Goal: Subscribe to service/newsletter

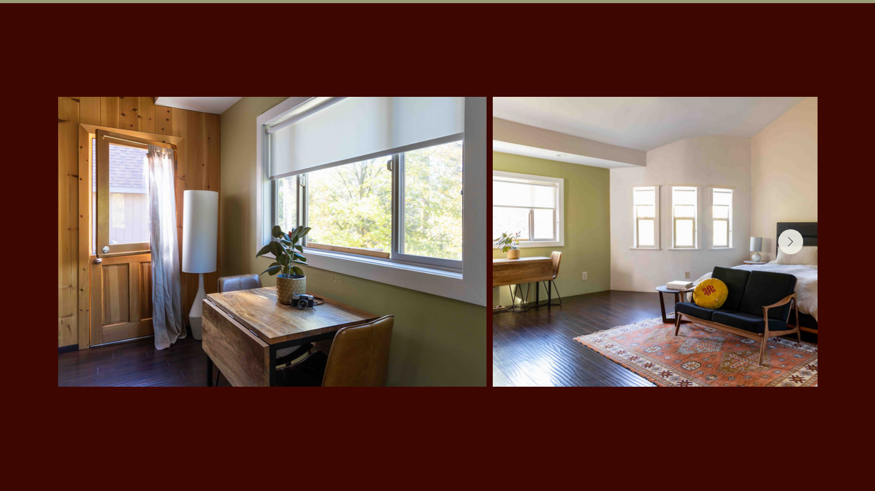
scroll to position [2623, 0]
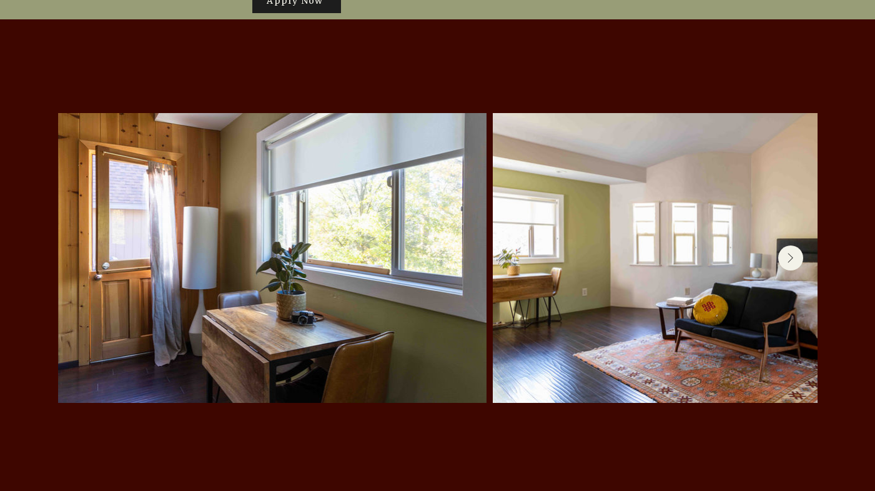
click at [792, 245] on button "Next Item" at bounding box center [790, 257] width 25 height 25
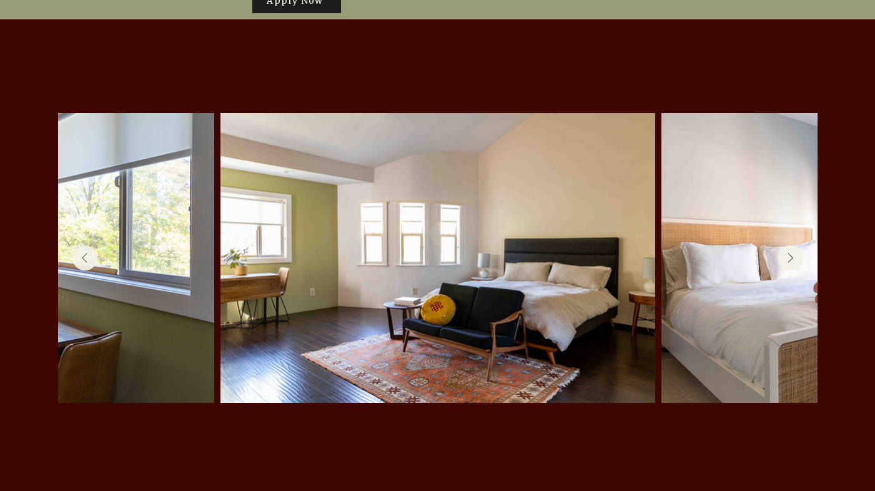
click at [792, 245] on button "Next Item" at bounding box center [790, 257] width 25 height 25
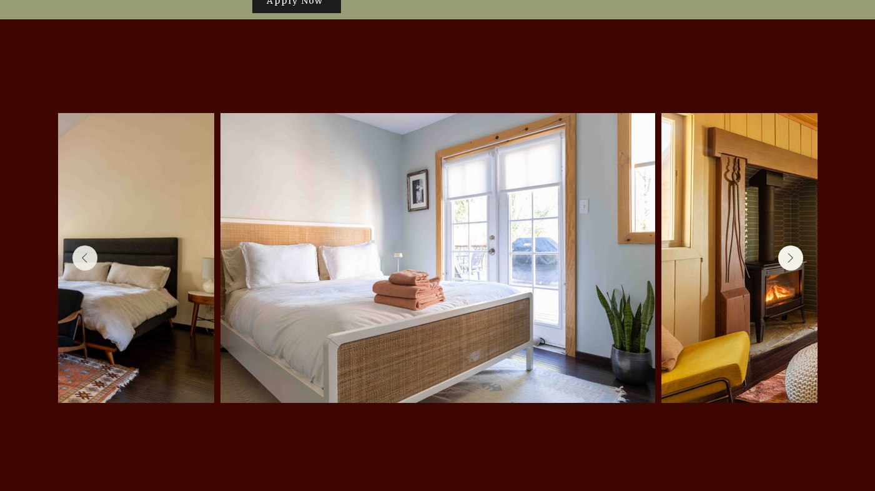
scroll to position [0, 713]
click at [792, 245] on button "Next Item" at bounding box center [790, 257] width 25 height 25
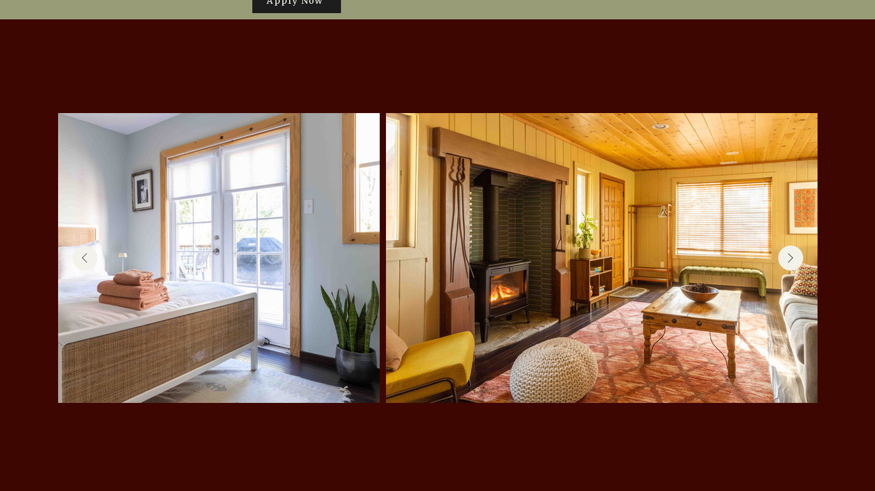
scroll to position [0, 992]
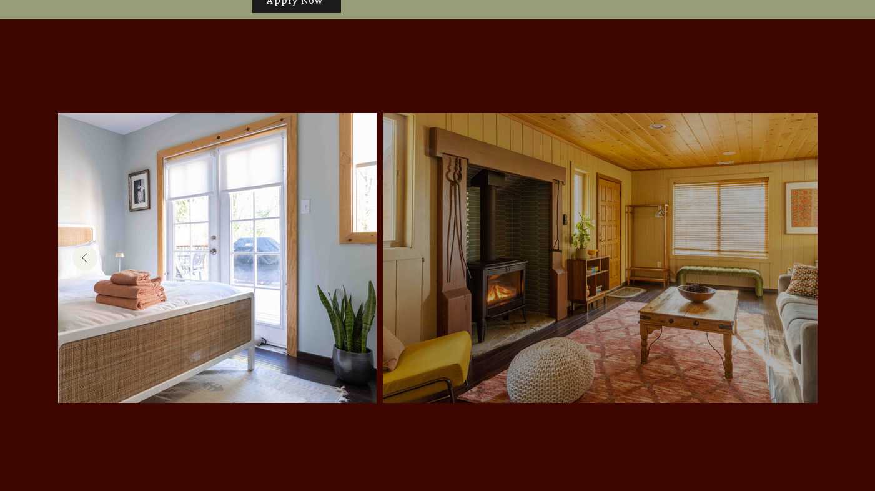
click at [792, 213] on div at bounding box center [600, 258] width 397 height 252
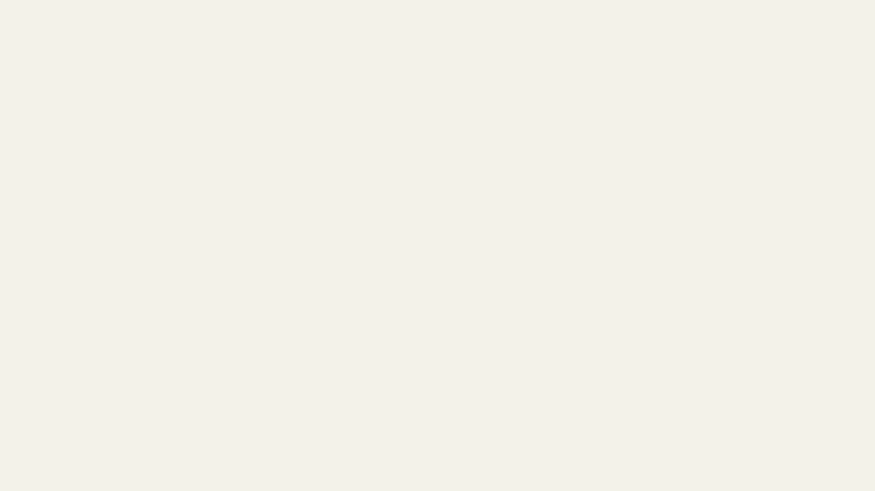
scroll to position [0, 0]
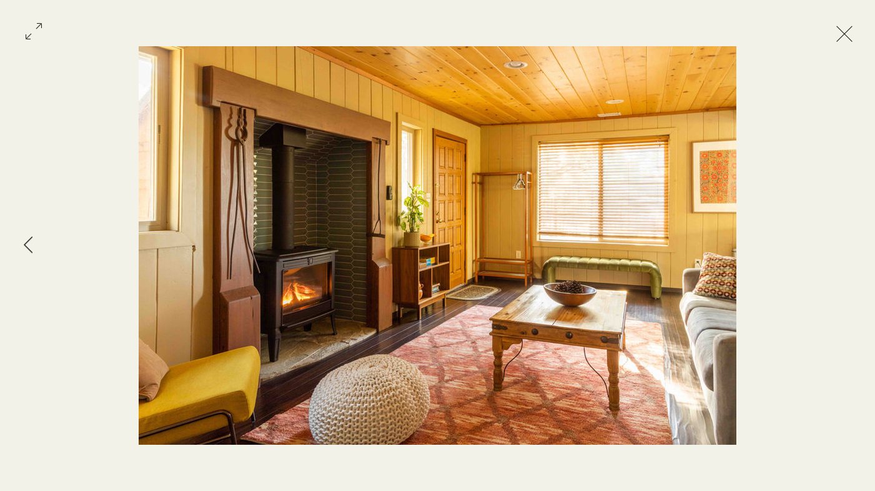
click at [844, 36] on button "Exit expand mode" at bounding box center [844, 32] width 24 height 27
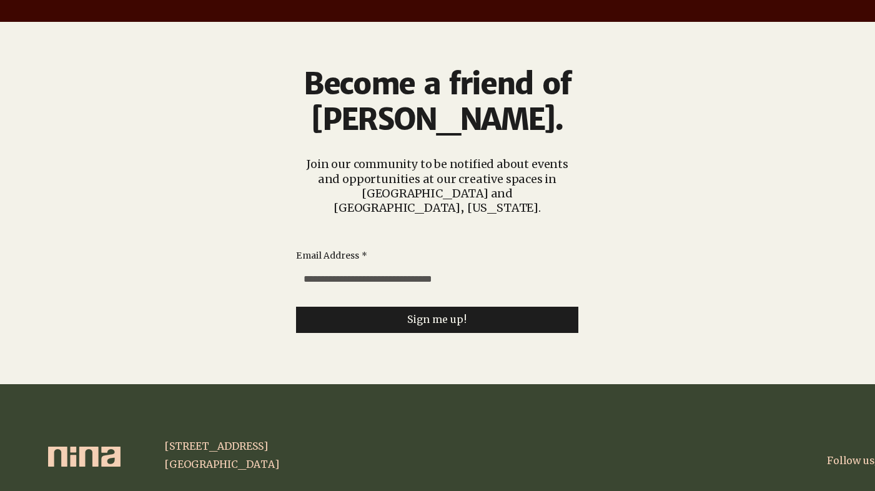
scroll to position [3144, 0]
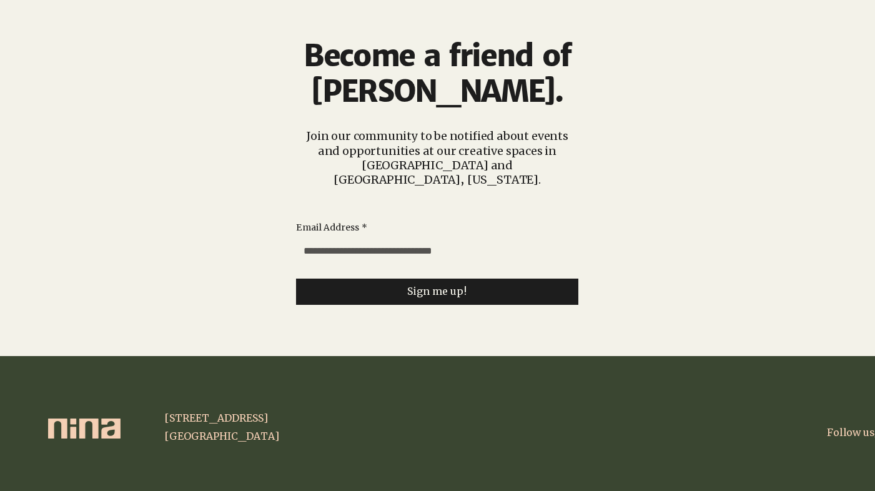
click at [501, 239] on input "Email Address *" at bounding box center [433, 251] width 275 height 25
type input "**********"
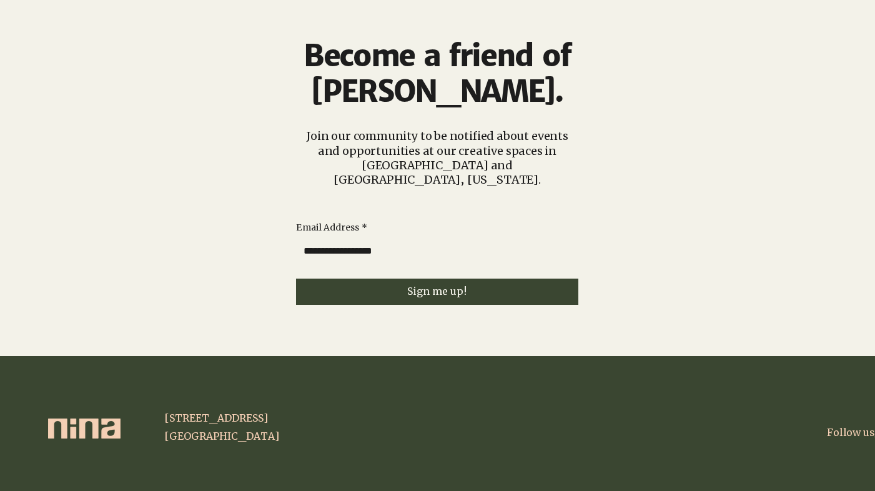
click at [432, 285] on span "Sign me up!" at bounding box center [437, 291] width 60 height 12
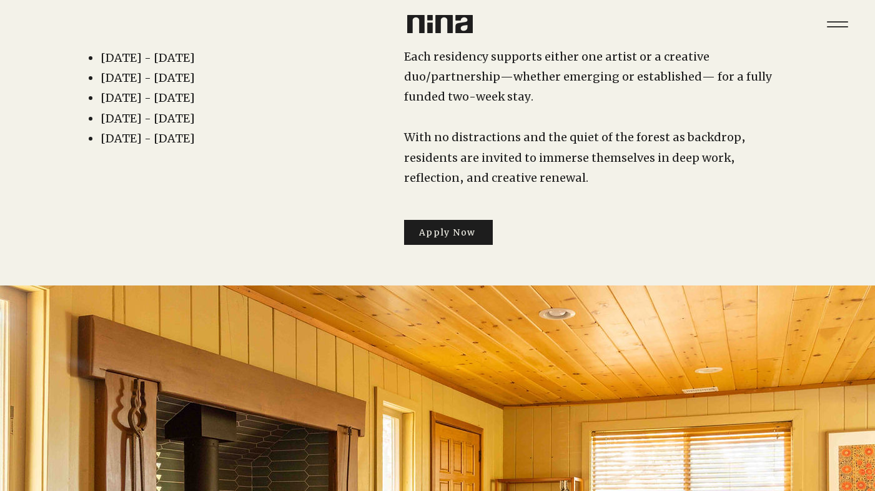
scroll to position [0, 0]
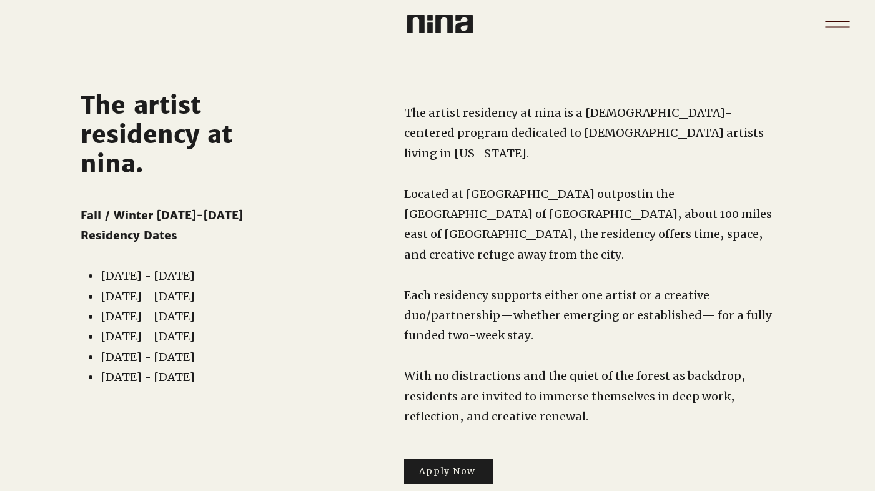
click at [833, 25] on icon "Menu" at bounding box center [838, 24] width 44 height 44
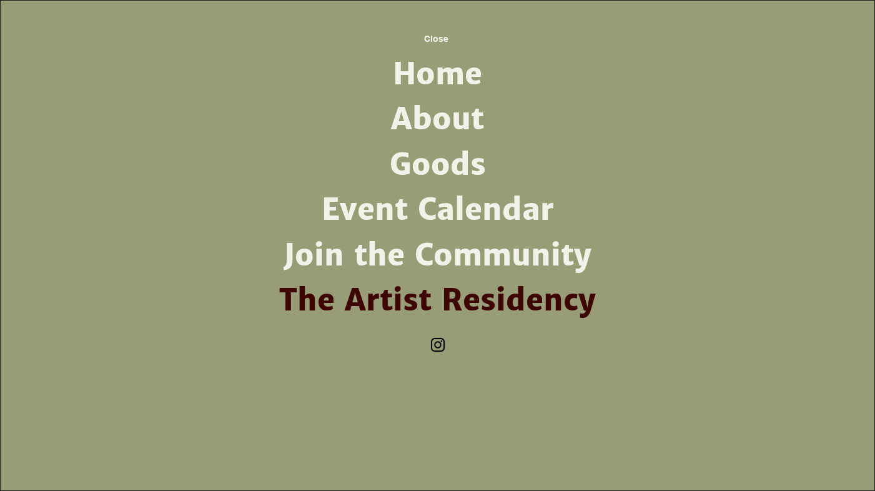
click at [444, 340] on img "Instagram" at bounding box center [437, 344] width 19 height 19
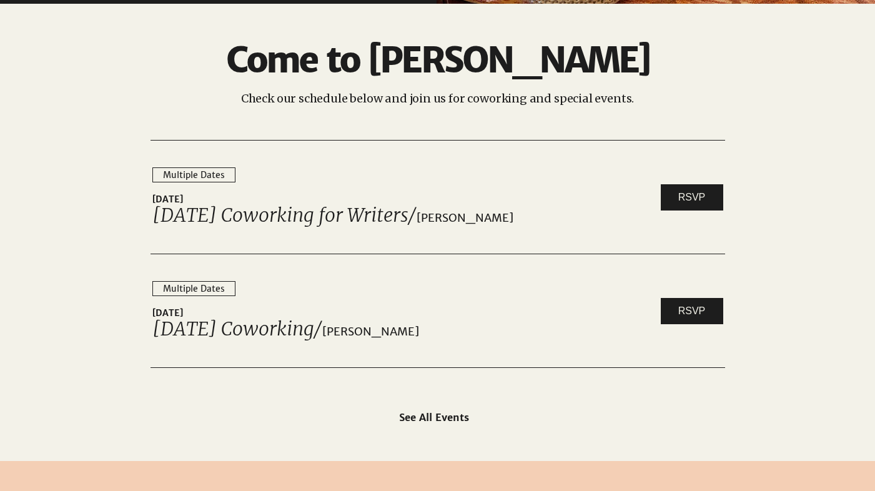
scroll to position [1895, 0]
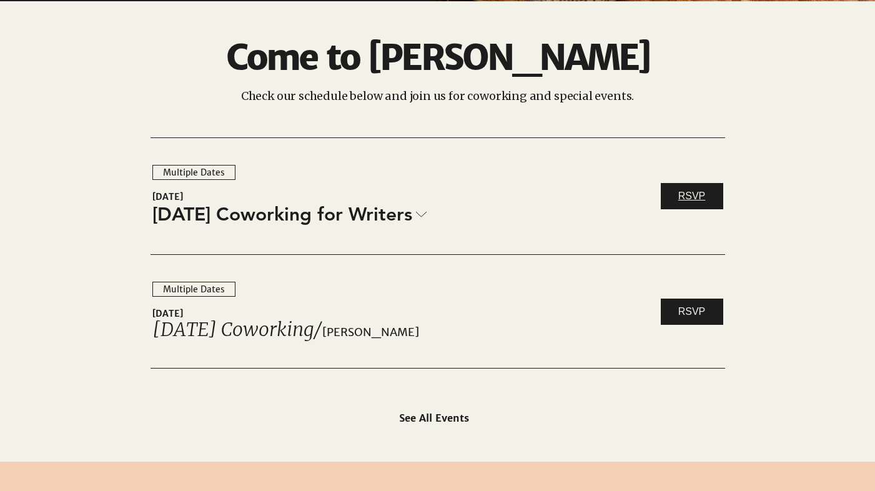
click at [685, 196] on span "RSVP" at bounding box center [691, 196] width 27 height 14
